Goal: Transaction & Acquisition: Subscribe to service/newsletter

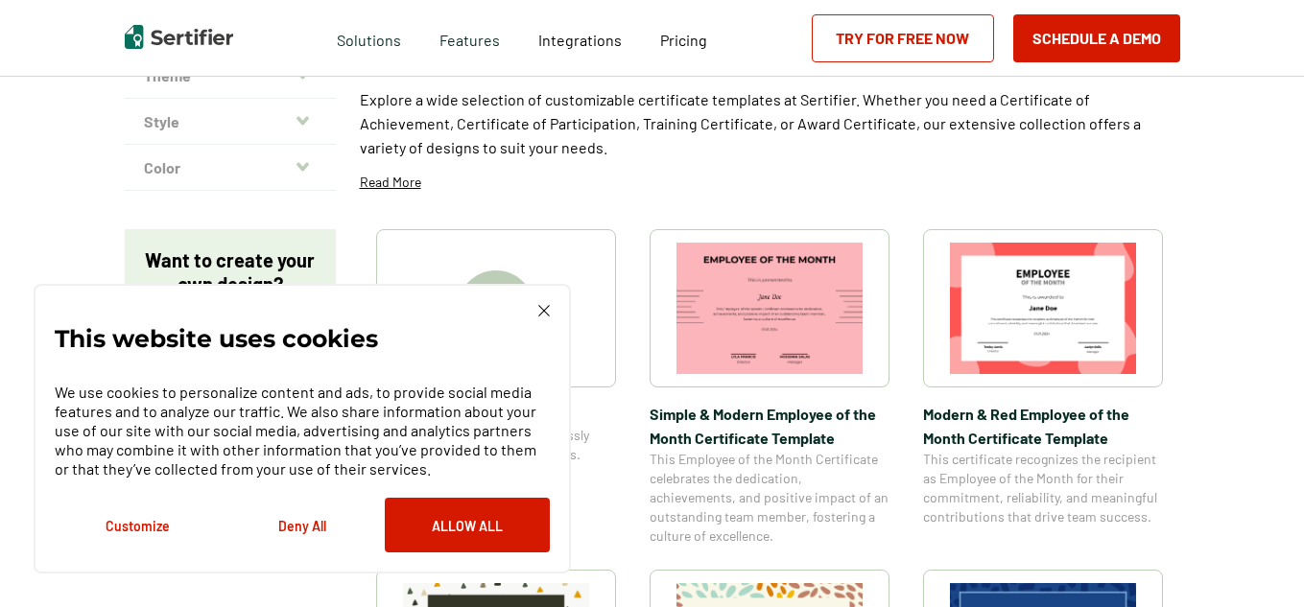
scroll to position [197, 0]
click at [541, 311] on img at bounding box center [544, 311] width 12 height 12
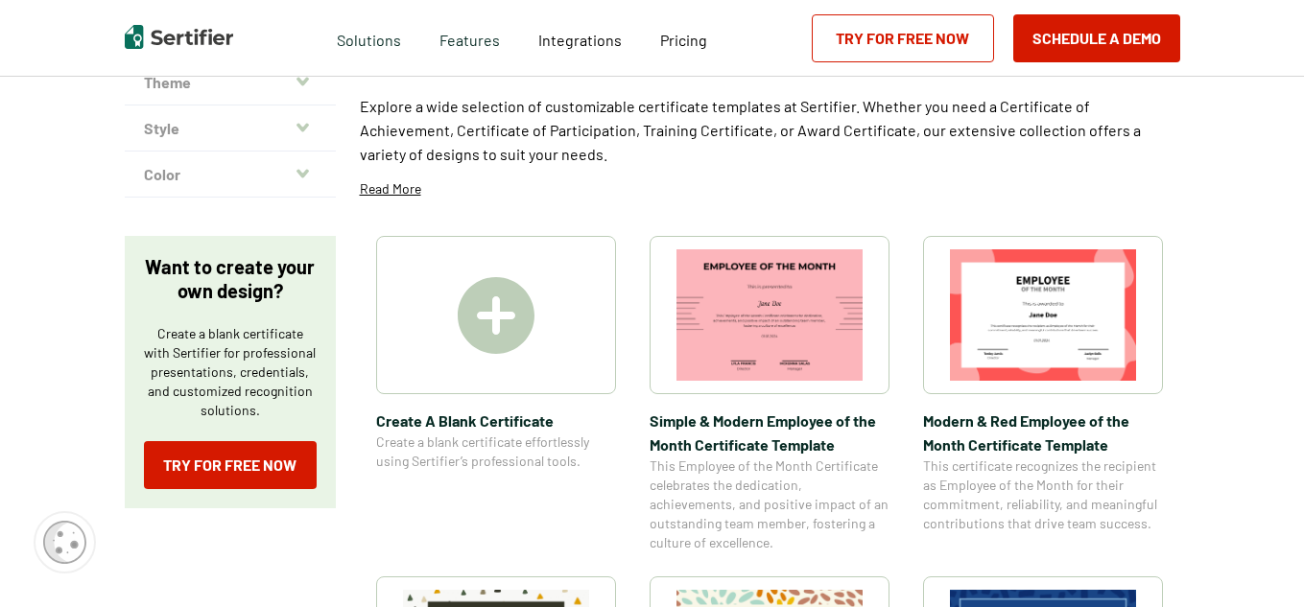
scroll to position [0, 0]
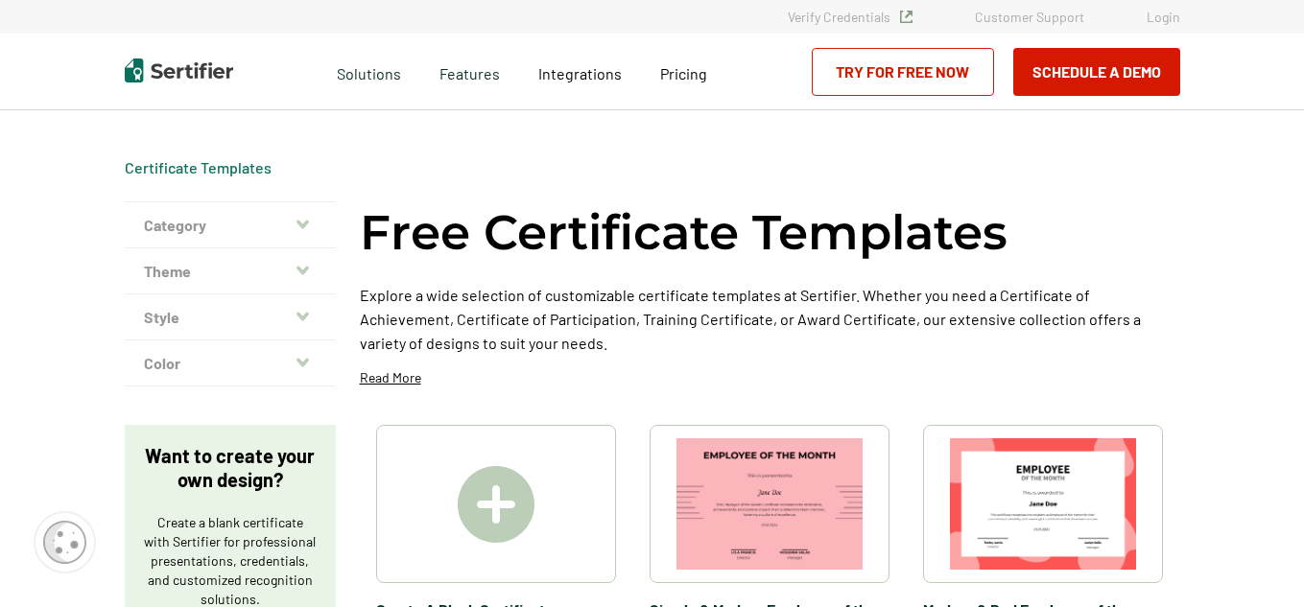
click at [735, 364] on div "Free Certificate Templates Explore a wide selection of customizable certificate…" at bounding box center [770, 301] width 820 height 200
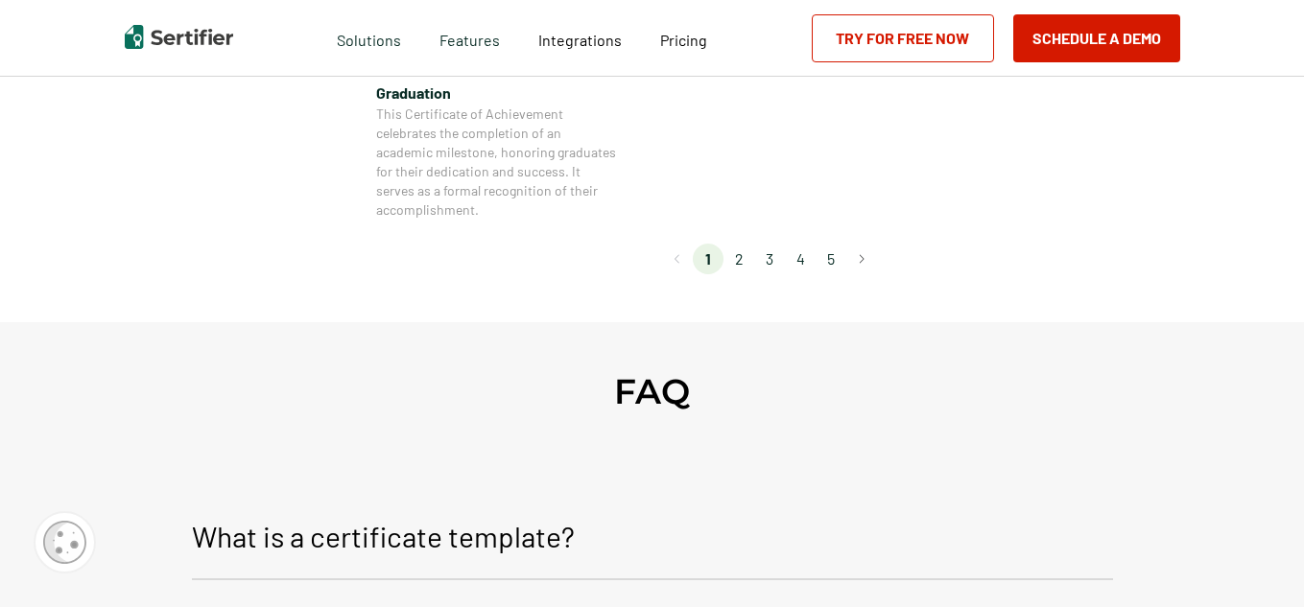
scroll to position [1941, 0]
click at [743, 265] on li "2" at bounding box center [738, 260] width 31 height 31
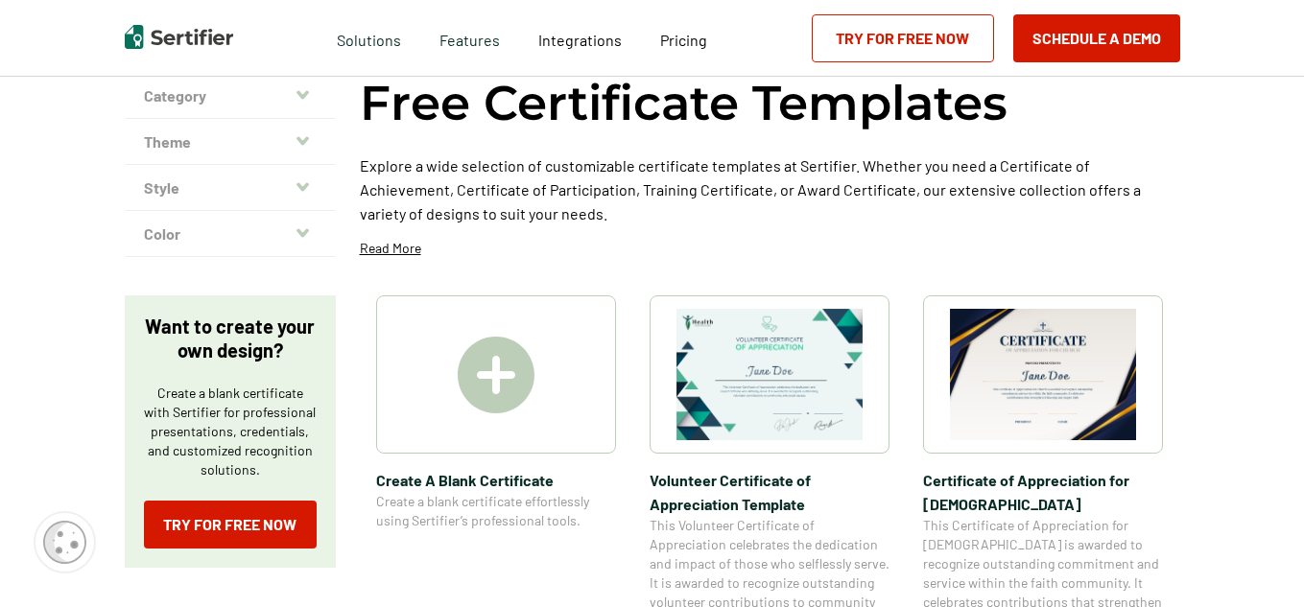
scroll to position [130, 0]
click at [518, 372] on img at bounding box center [496, 374] width 77 height 77
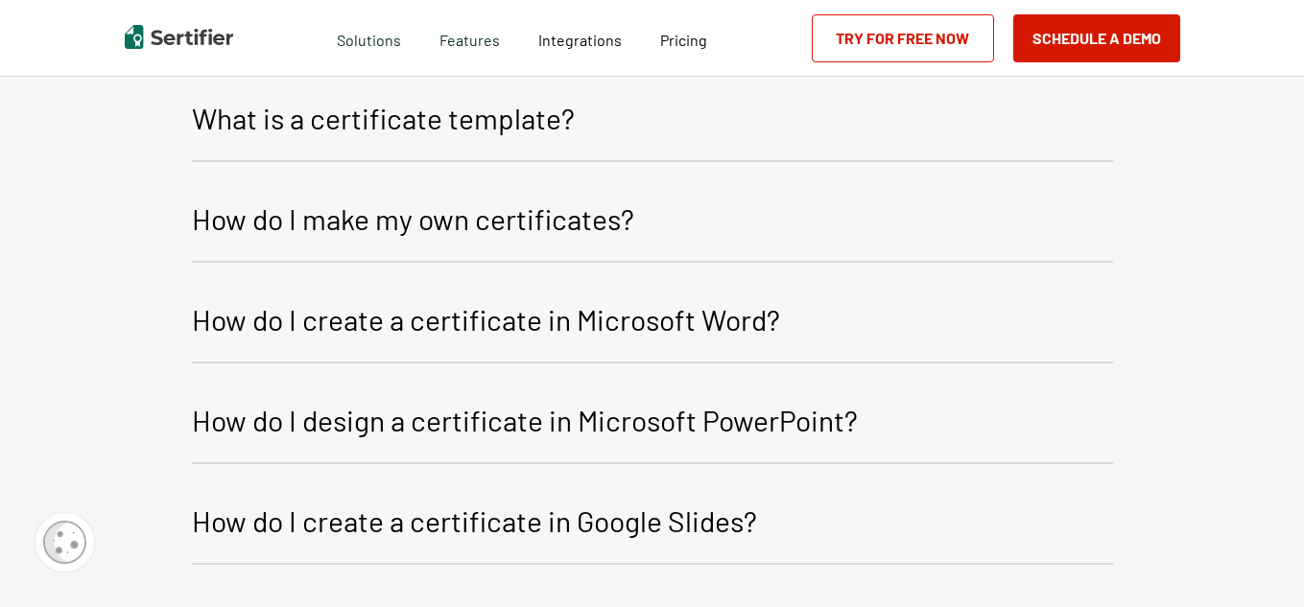
scroll to position [2211, 0]
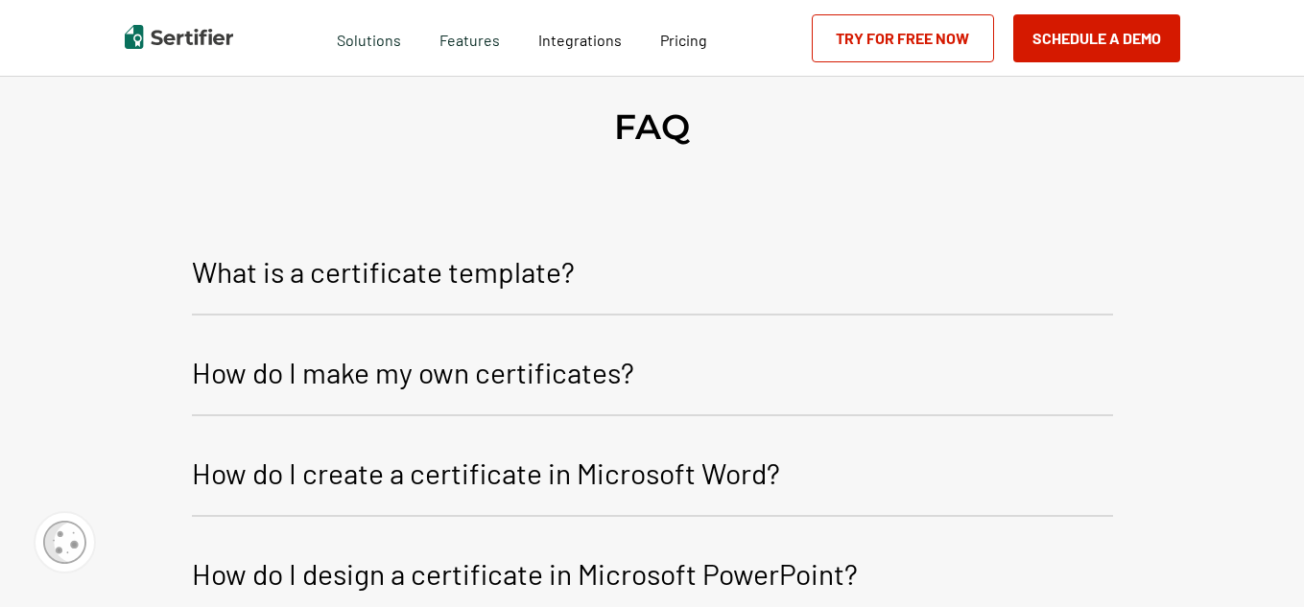
click at [470, 248] on p "What is a certificate template?" at bounding box center [383, 271] width 383 height 46
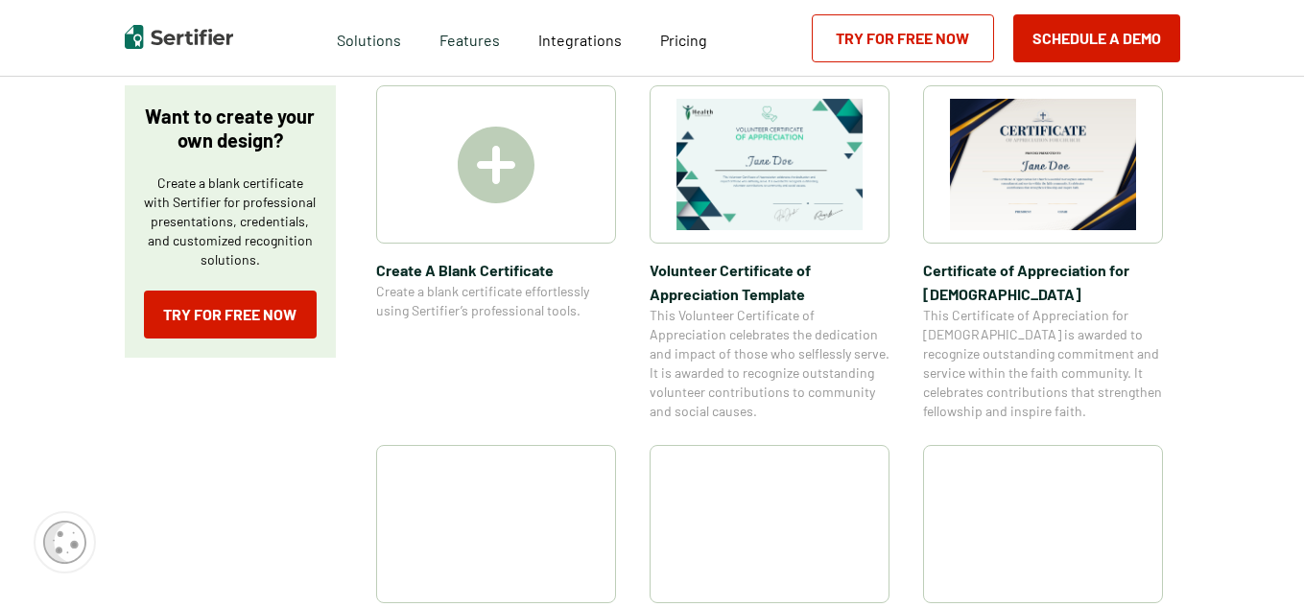
scroll to position [341, 0]
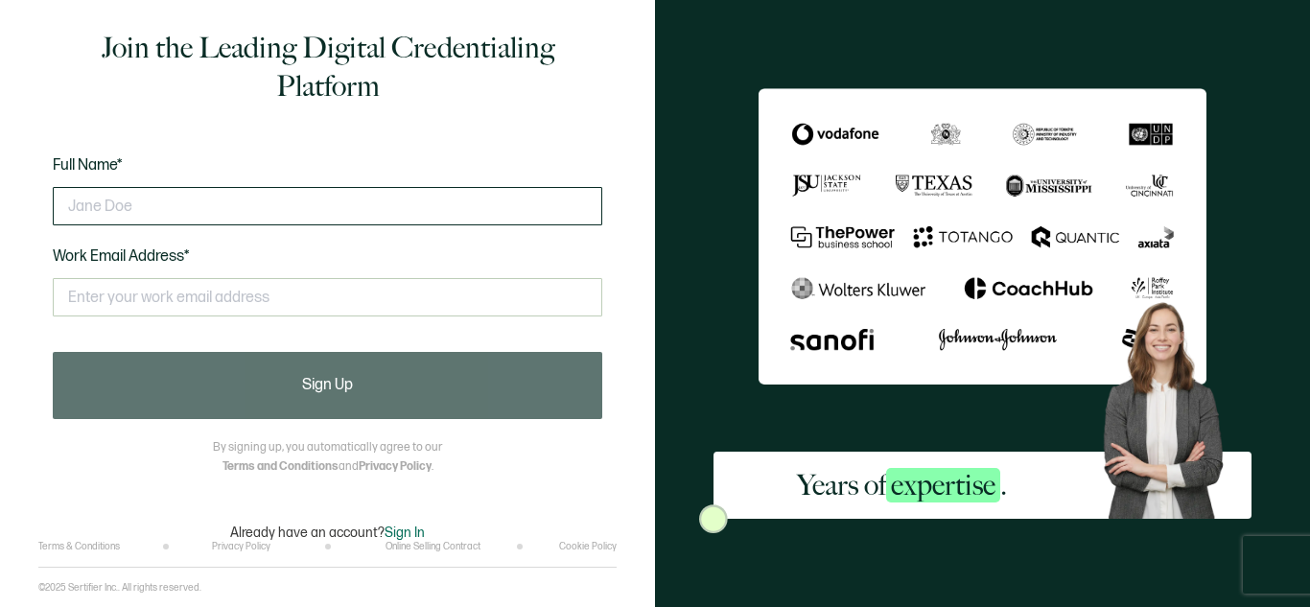
click at [145, 189] on input "text" at bounding box center [328, 206] width 550 height 38
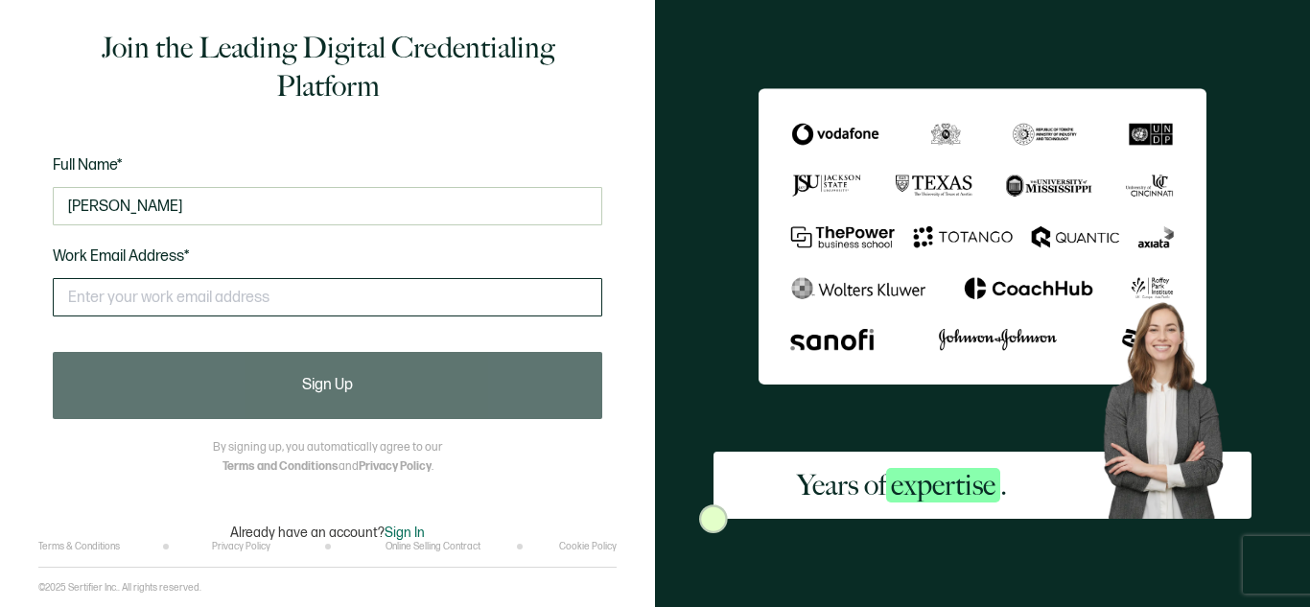
type input "Yesu Leela Pasupula"
click at [105, 298] on input "text" at bounding box center [328, 297] width 550 height 38
type input "yesuleelapasupula@gmail.com"
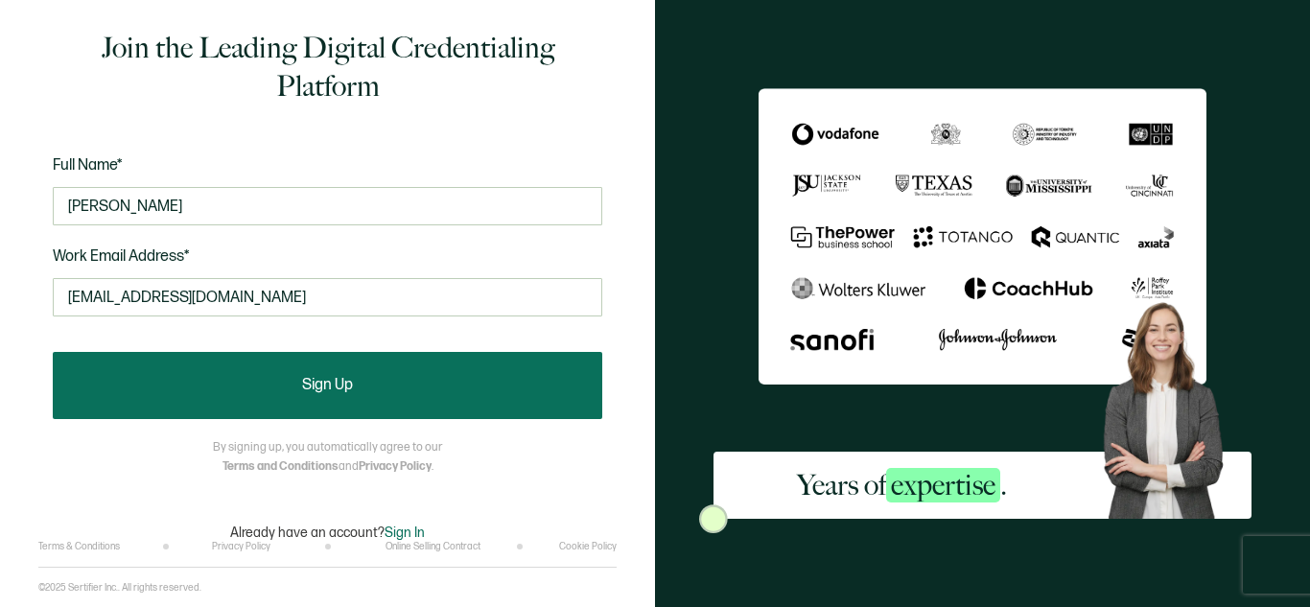
click at [291, 394] on button "Sign Up" at bounding box center [328, 385] width 550 height 67
